Goal: Task Accomplishment & Management: Manage account settings

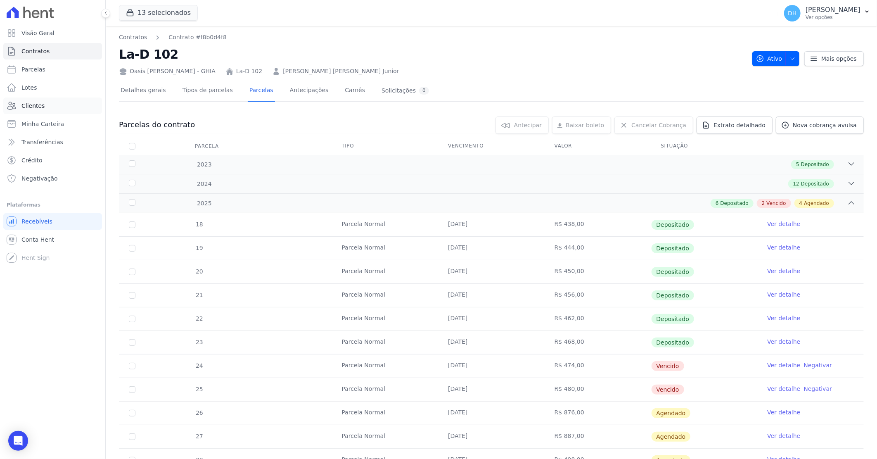
click at [46, 105] on link "Clientes" at bounding box center [52, 105] width 99 height 17
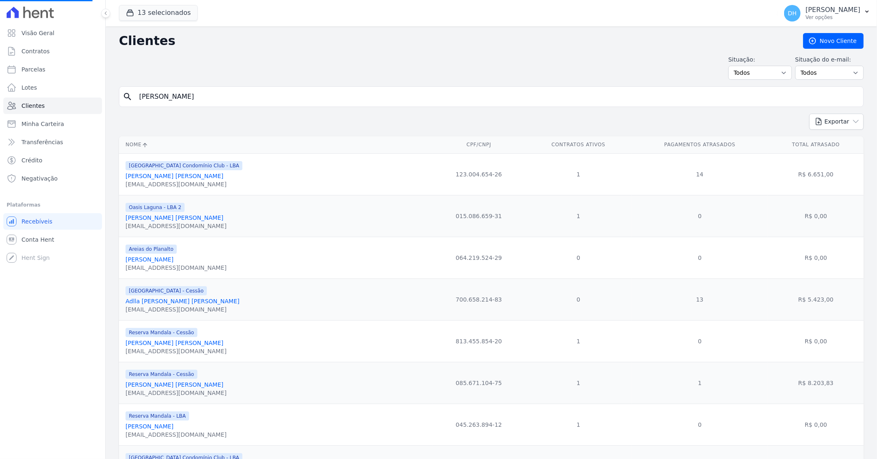
click at [196, 96] on input "[PERSON_NAME]" at bounding box center [497, 96] width 726 height 17
click at [183, 96] on input "search" at bounding box center [497, 96] width 726 height 17
type input "mayla"
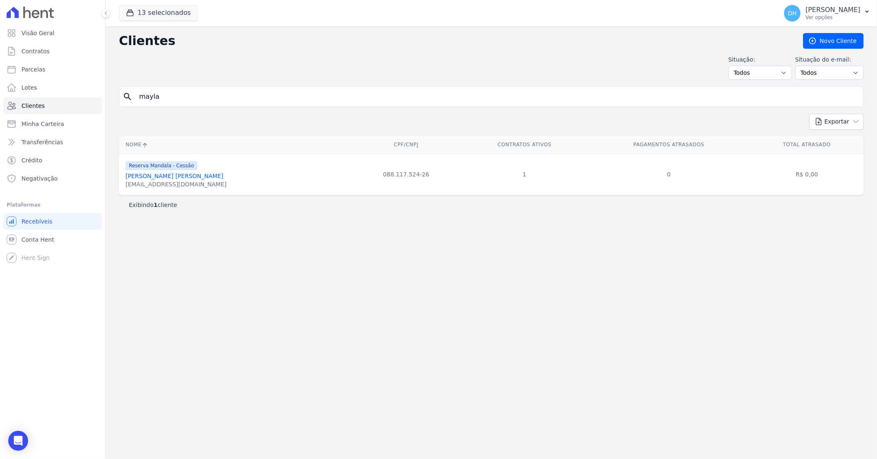
click at [191, 175] on link "[PERSON_NAME] [PERSON_NAME]" at bounding box center [174, 176] width 98 height 7
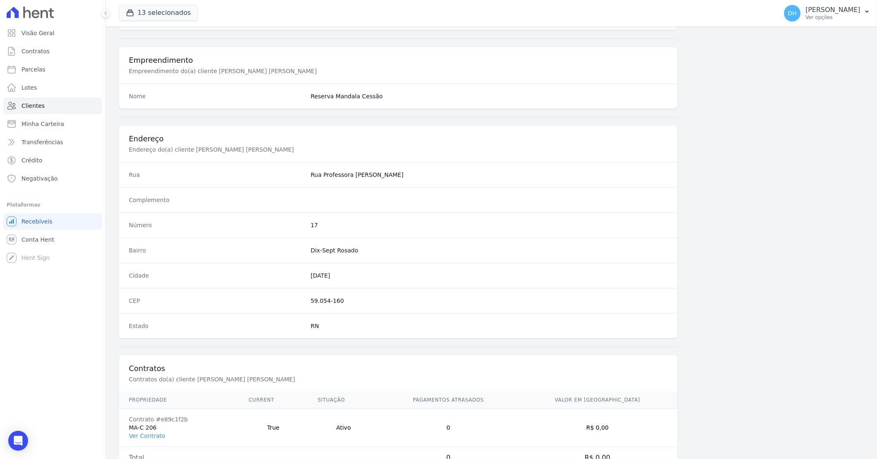
scroll to position [315, 0]
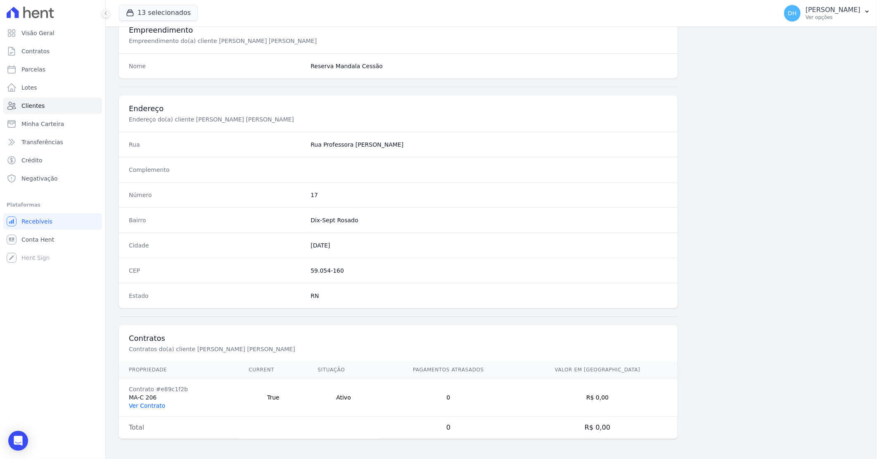
click at [159, 407] on link "Ver Contrato" at bounding box center [147, 405] width 36 height 7
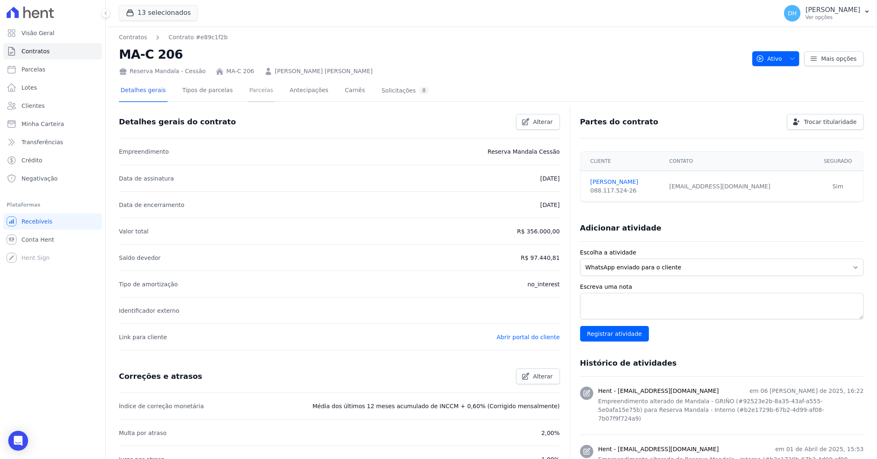
click at [256, 89] on link "Parcelas" at bounding box center [261, 91] width 27 height 22
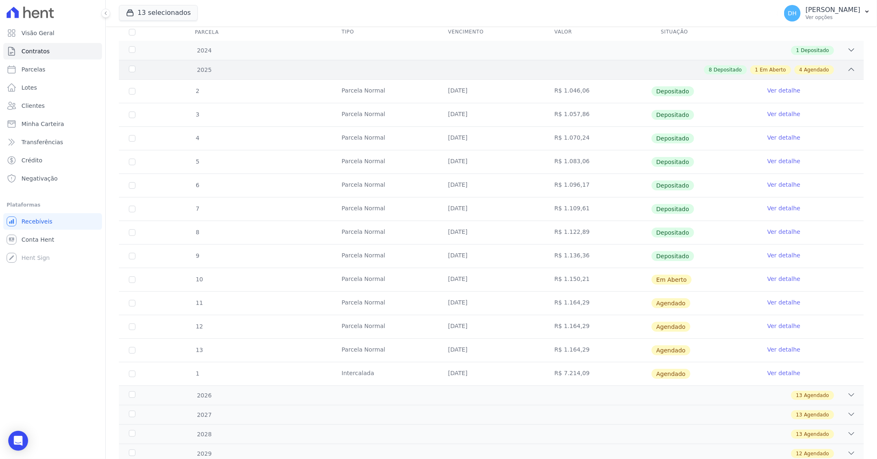
scroll to position [137, 0]
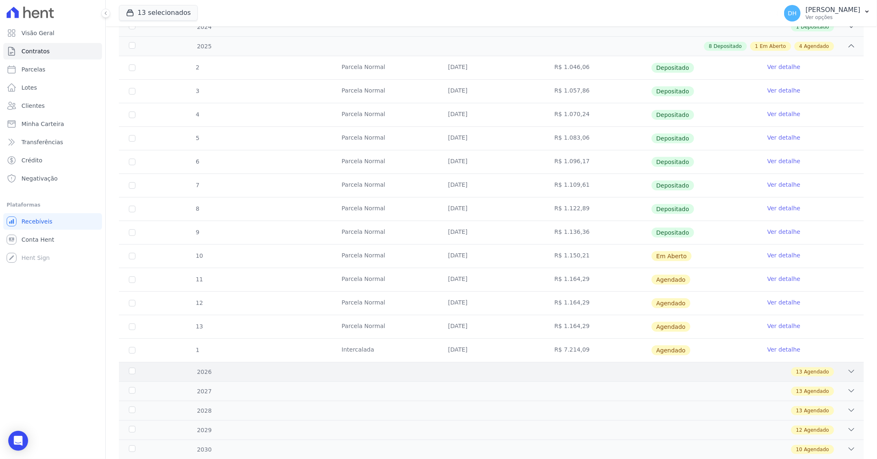
click at [487, 365] on div "2026 13 Agendado" at bounding box center [491, 371] width 745 height 19
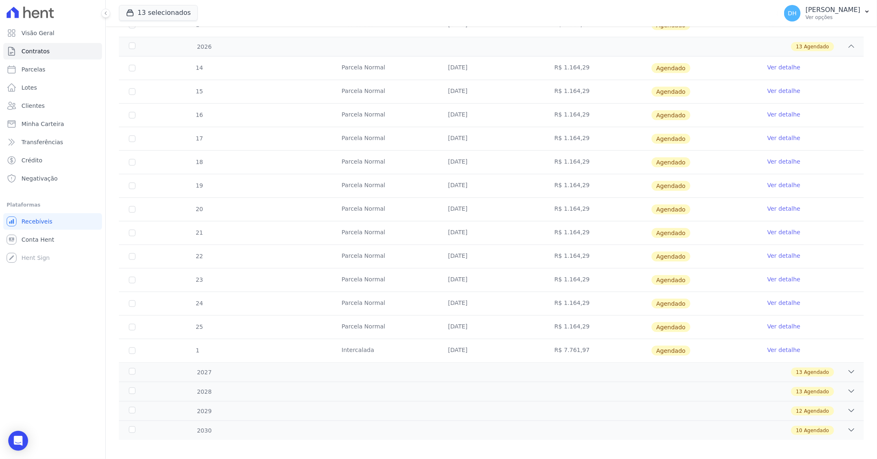
scroll to position [469, 0]
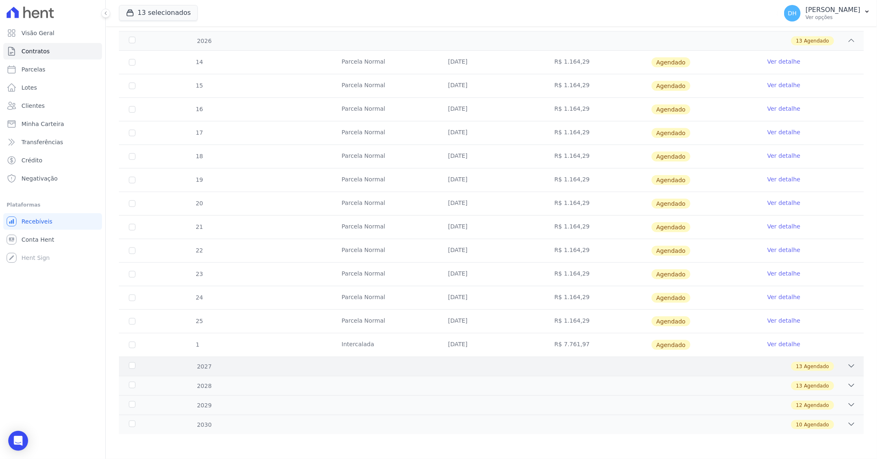
click at [593, 362] on div "13 Agendado" at bounding box center [528, 366] width 655 height 9
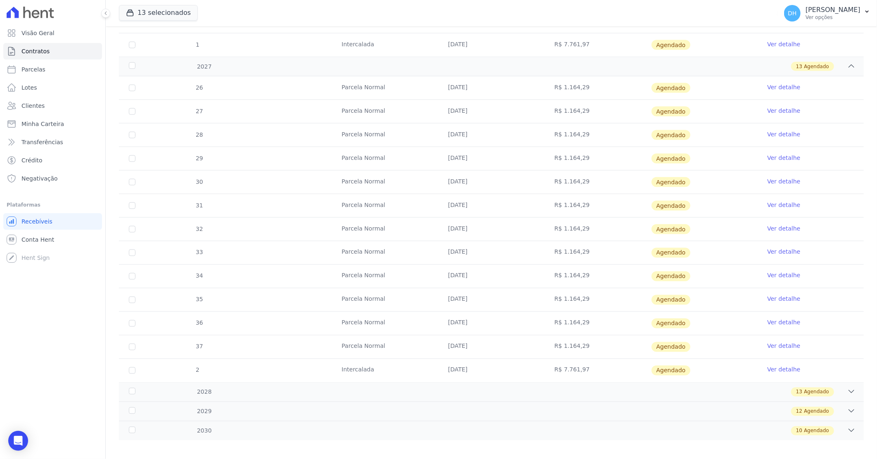
scroll to position [775, 0]
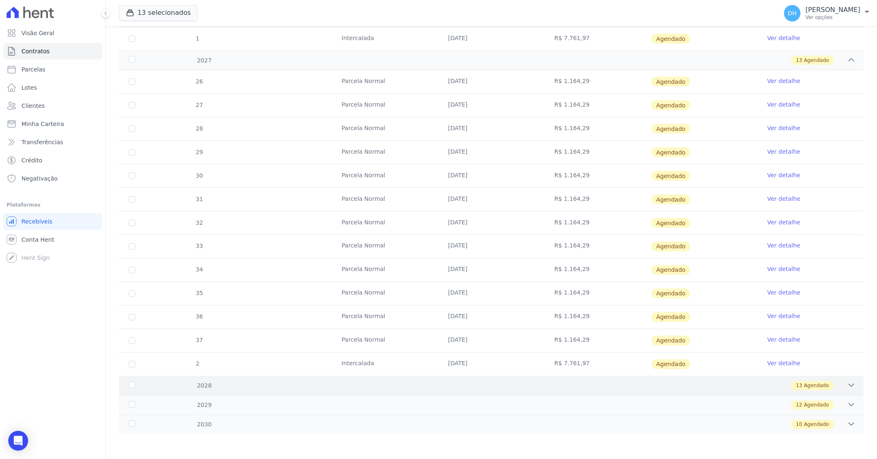
click at [606, 387] on div "13 Agendado" at bounding box center [528, 385] width 655 height 9
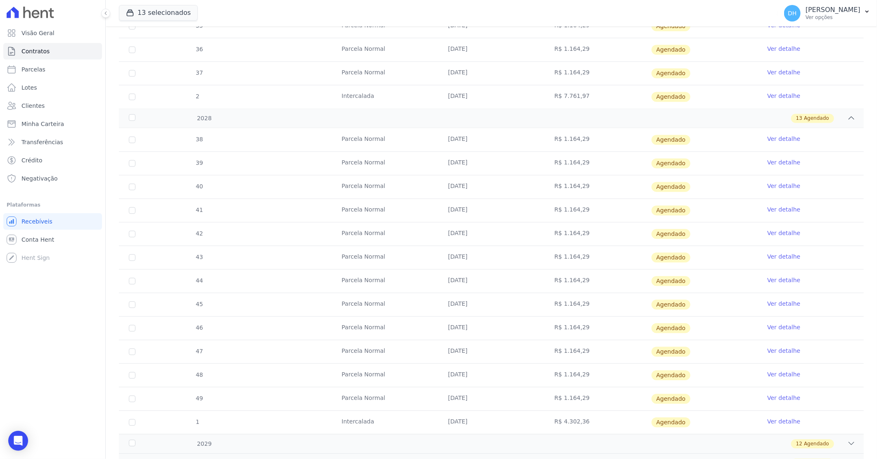
scroll to position [1082, 0]
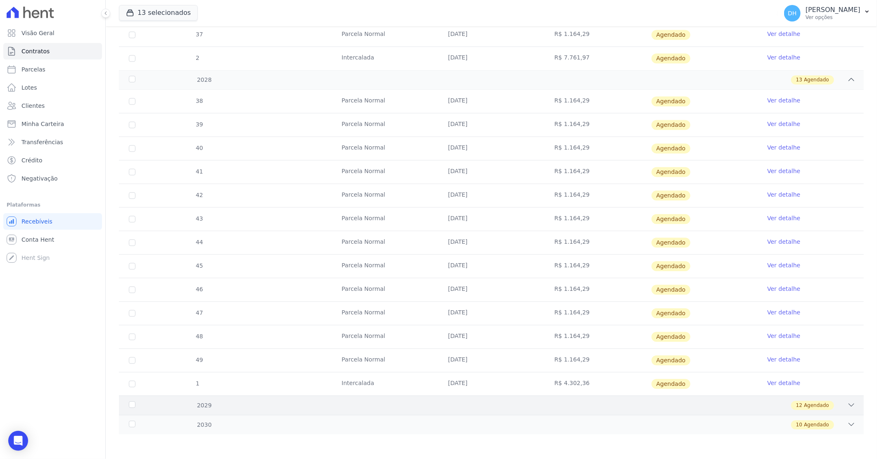
click at [582, 407] on div "12 Agendado" at bounding box center [528, 404] width 655 height 9
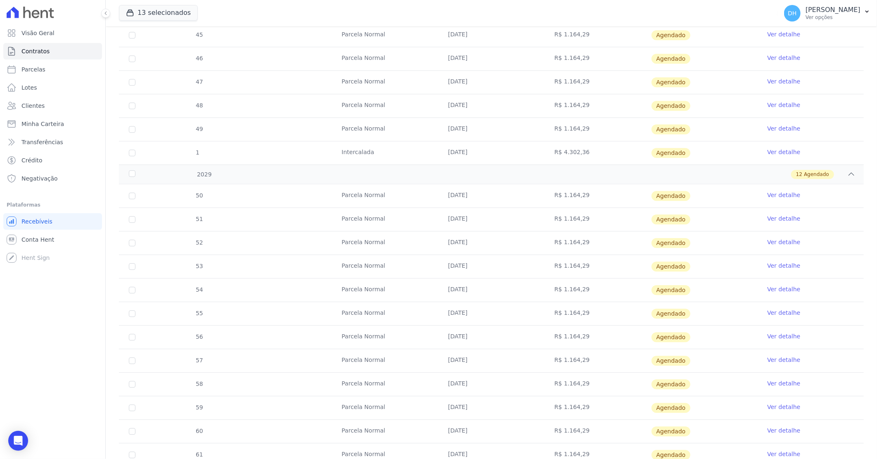
scroll to position [1364, 0]
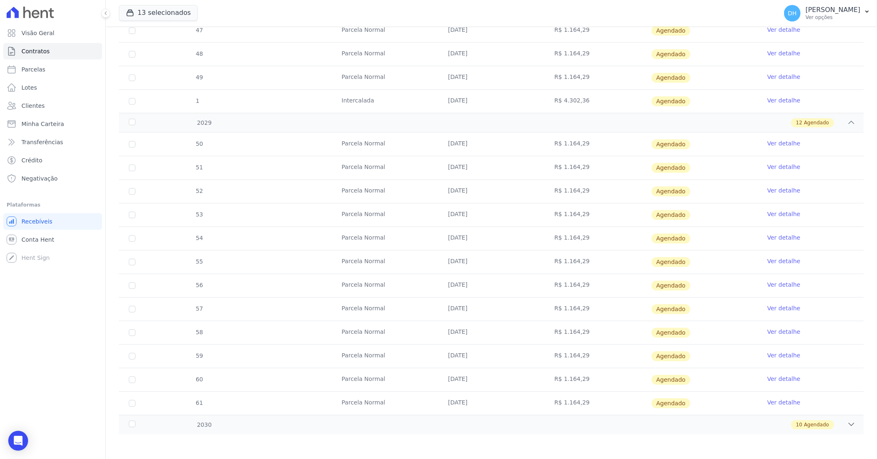
click at [568, 416] on div "50 [GEOGRAPHIC_DATA] [DATE] R$ 1.164,29 [GEOGRAPHIC_DATA] Ver detalhe 51 [GEOGR…" at bounding box center [491, 273] width 771 height 289
click at [579, 415] on div "50 [GEOGRAPHIC_DATA] [DATE] R$ 1.164,29 [GEOGRAPHIC_DATA] Ver detalhe 51 [GEOGR…" at bounding box center [491, 273] width 771 height 289
click at [591, 424] on div "10 Agendado" at bounding box center [528, 424] width 655 height 9
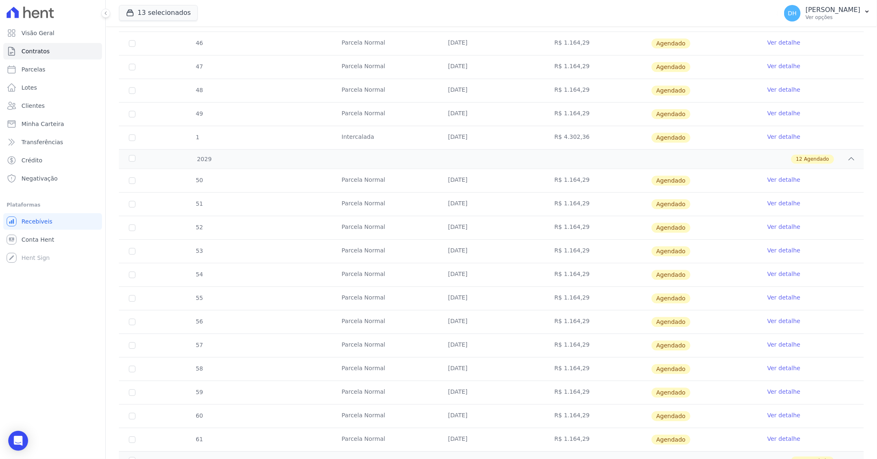
scroll to position [1233, 0]
